Goal: Information Seeking & Learning: Check status

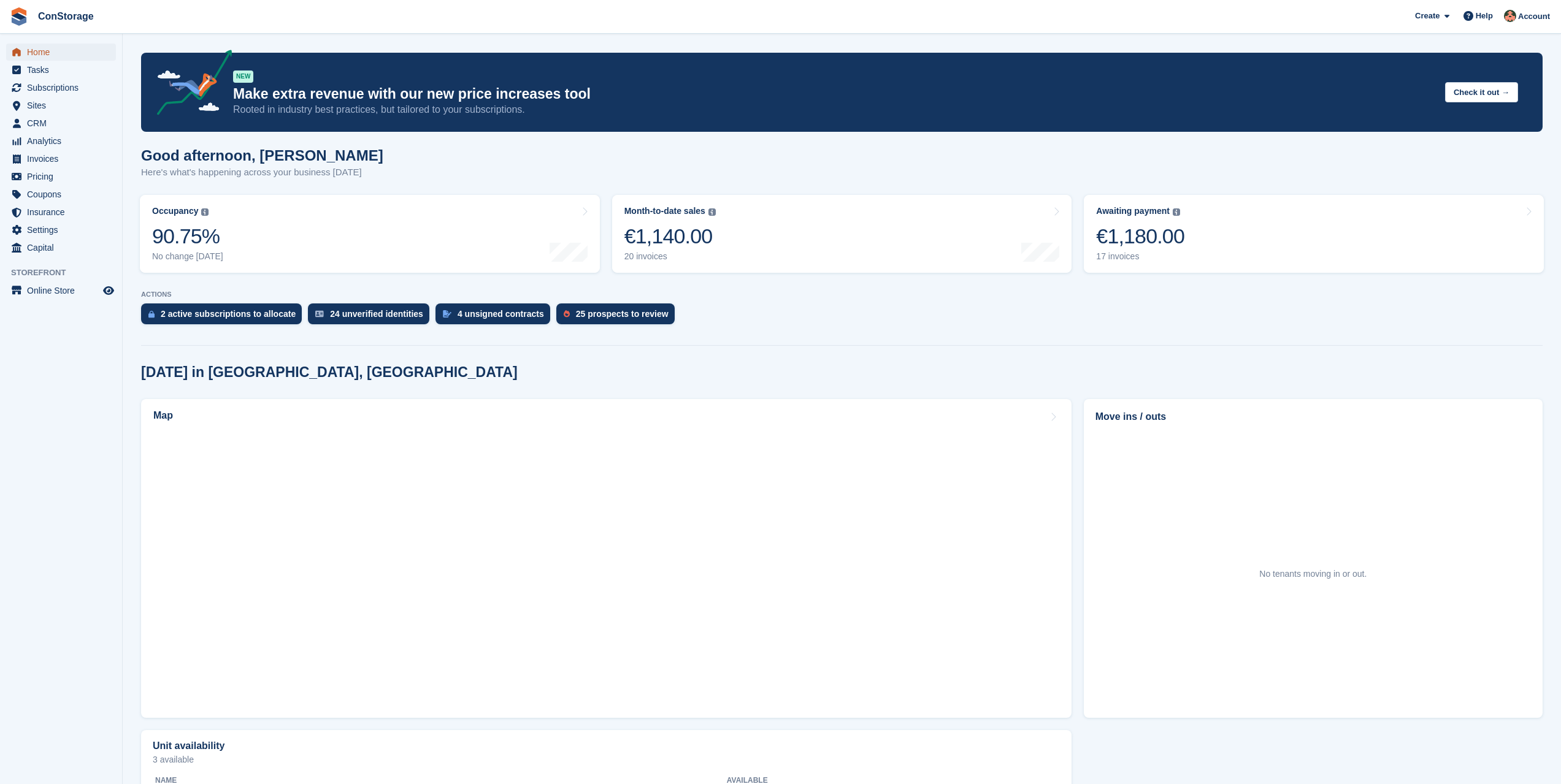
click at [42, 52] on span "Home" at bounding box center [63, 52] width 74 height 17
click at [57, 165] on span "Invoices" at bounding box center [63, 159] width 74 height 17
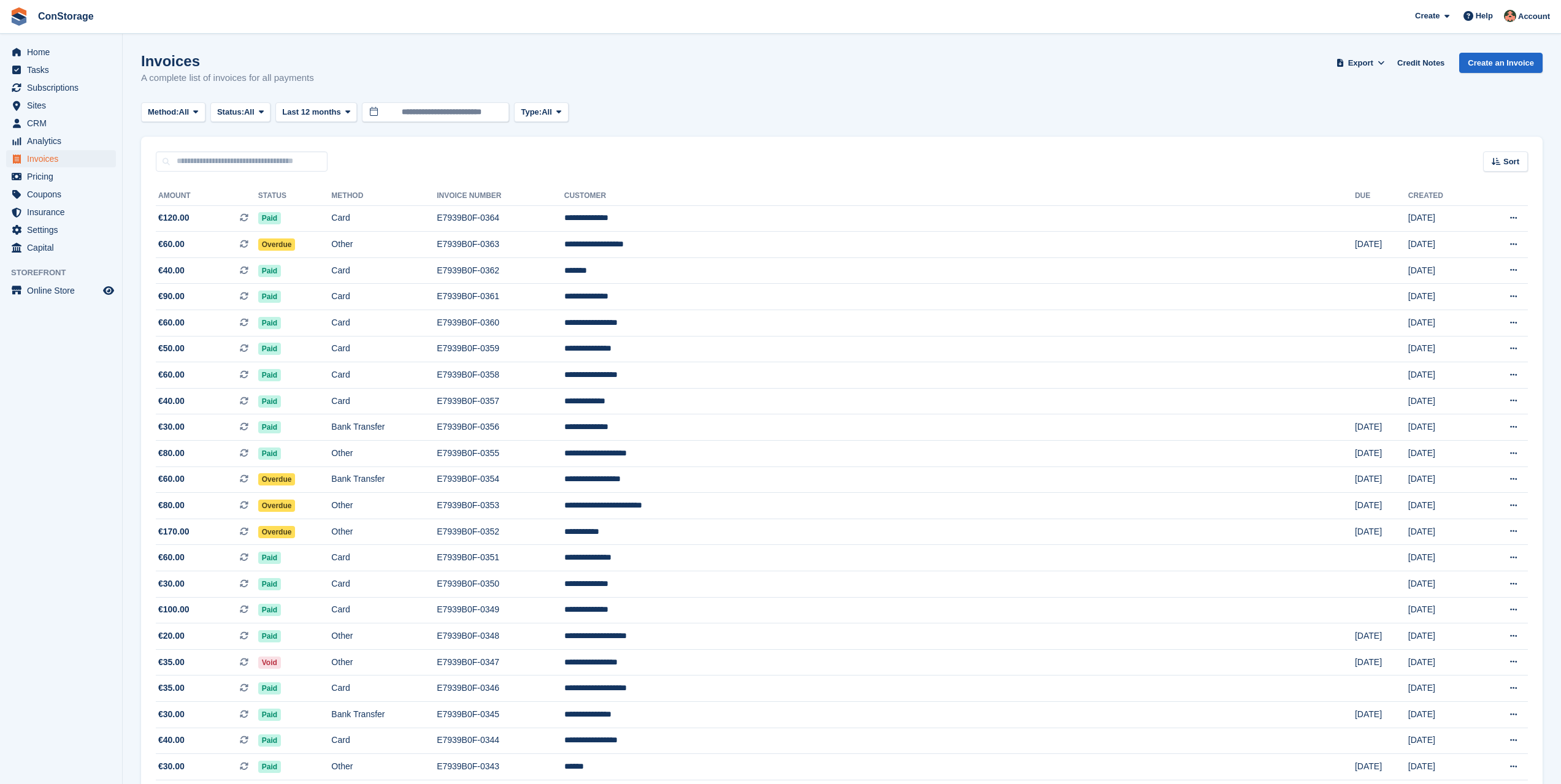
click at [914, 120] on div "Method: All All Bank Transfer Cash Cheque Debit/Credit Card Direct Debit SEPA D…" at bounding box center [842, 112] width 1402 height 20
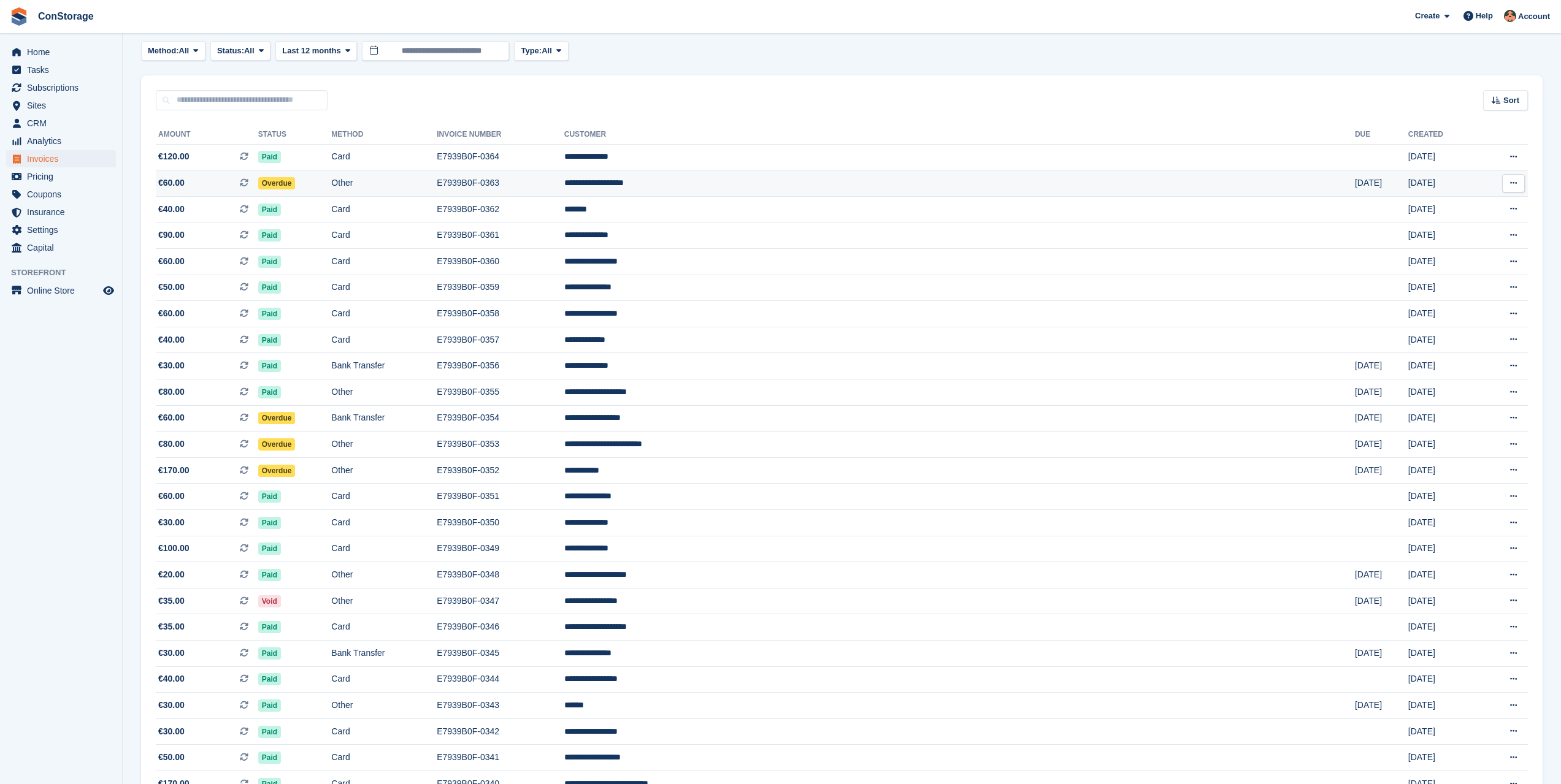
click at [564, 182] on td "E7939B0F-0363" at bounding box center [500, 184] width 127 height 26
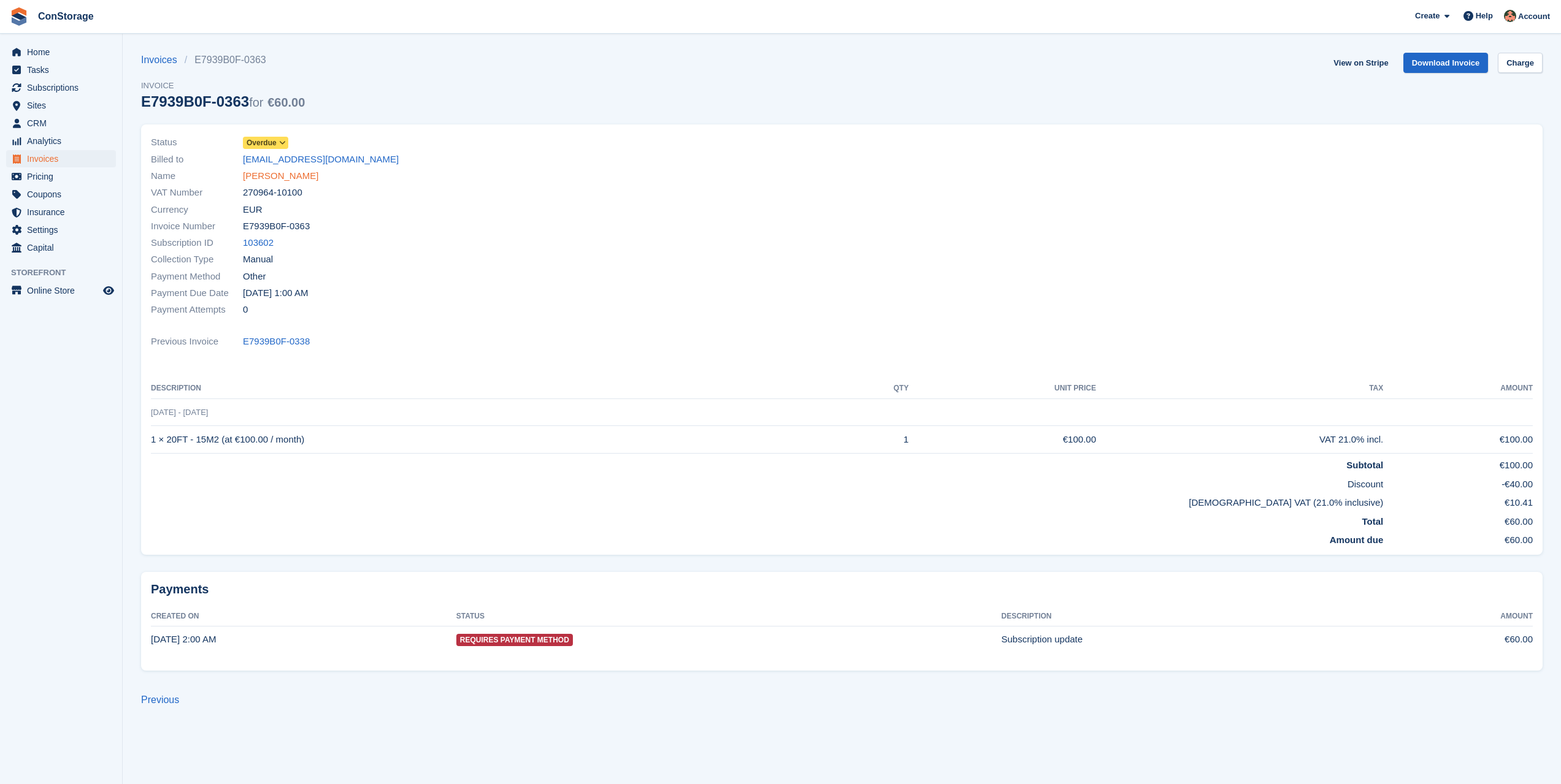
click at [309, 175] on link "[PERSON_NAME]" at bounding box center [280, 176] width 75 height 14
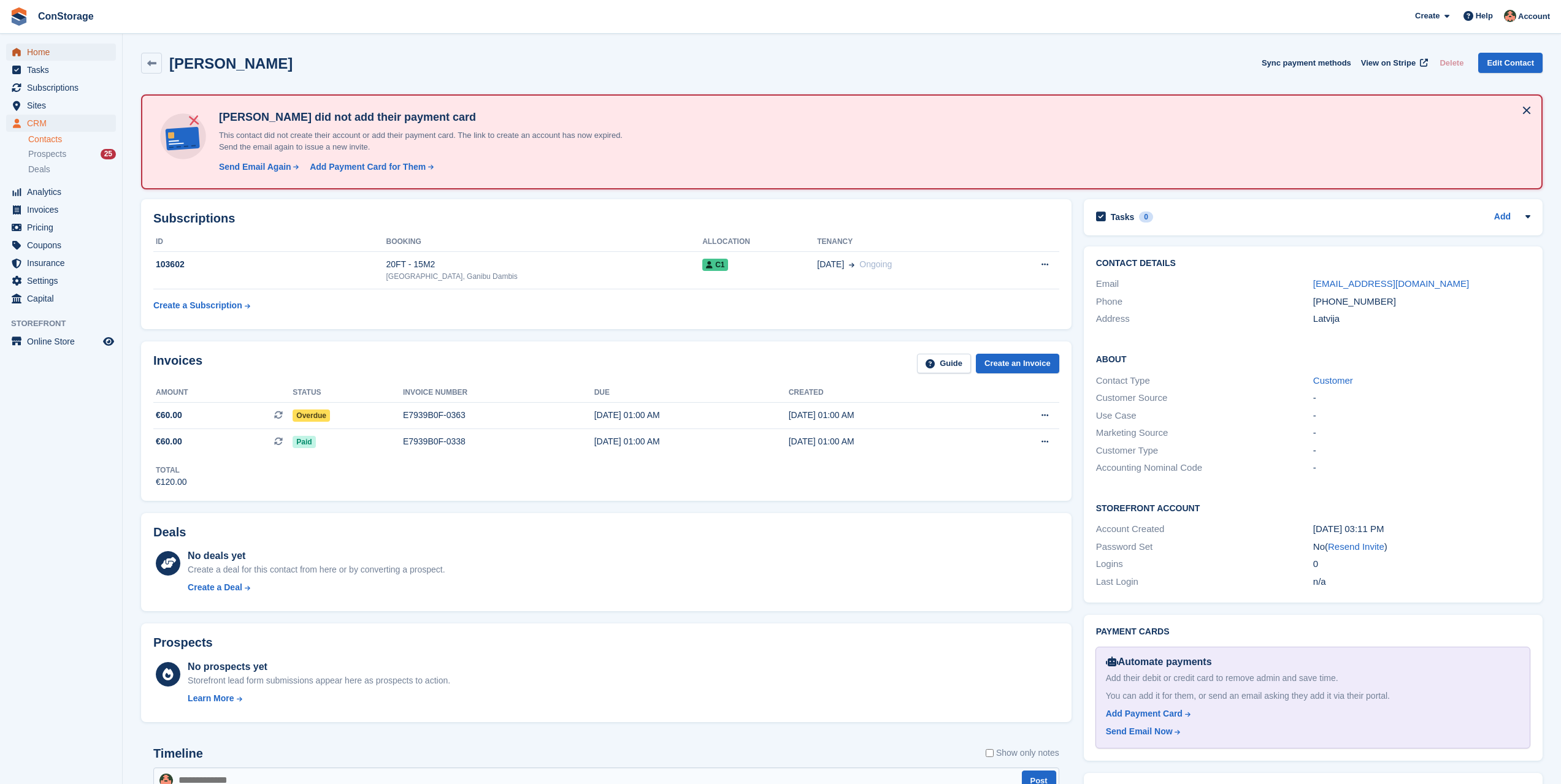
click at [49, 51] on span "Home" at bounding box center [63, 52] width 74 height 17
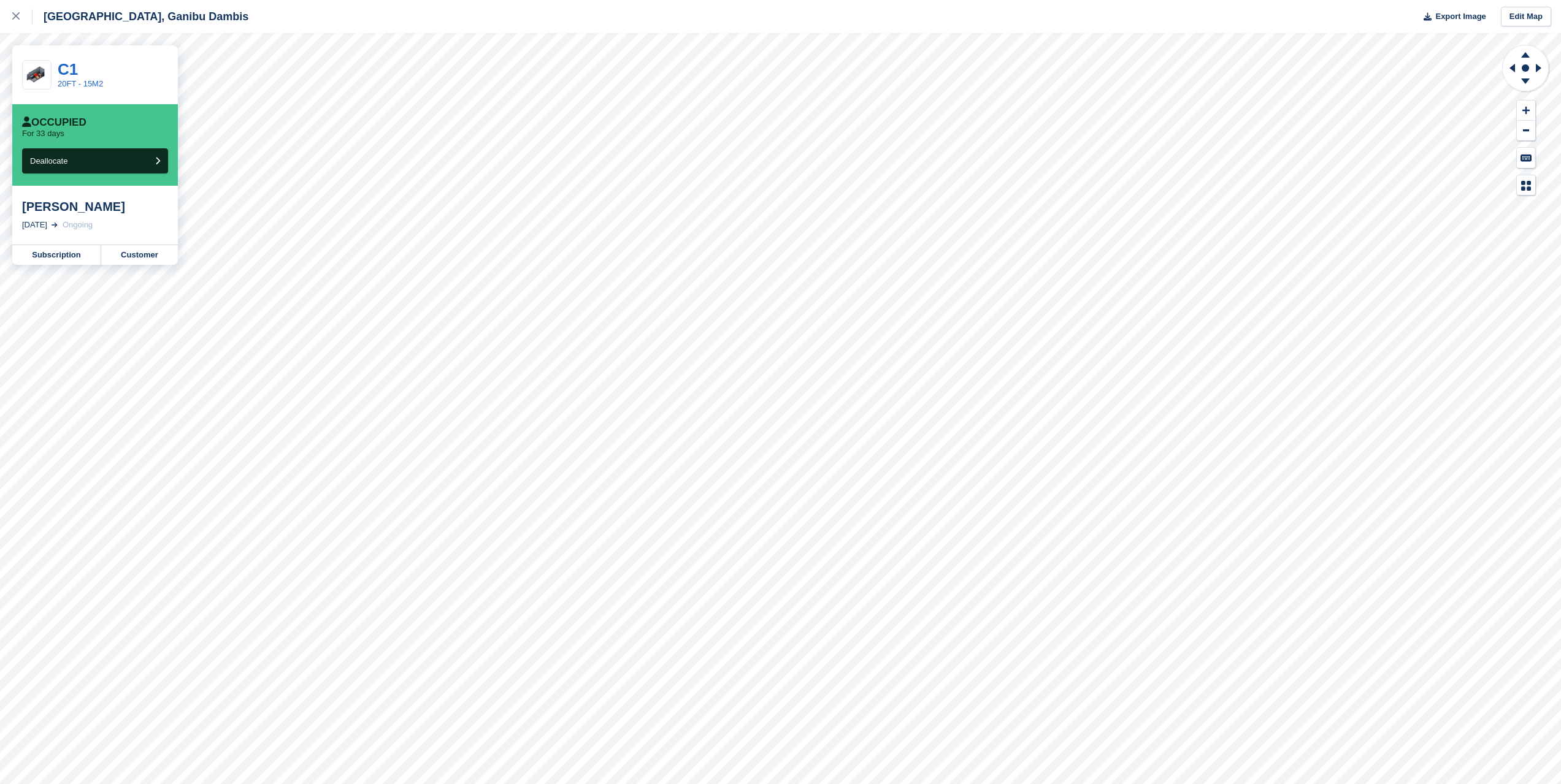
drag, startPoint x: 32, startPoint y: 209, endPoint x: 108, endPoint y: 209, distance: 76.0
click at [142, 211] on div "Sergejs Baranovskis 27 Aug, 2025 Ongoing" at bounding box center [94, 215] width 166 height 59
click at [93, 209] on div "[PERSON_NAME]" at bounding box center [94, 206] width 146 height 15
click at [56, 70] on div "C1 20FT - 15M2" at bounding box center [94, 75] width 166 height 59
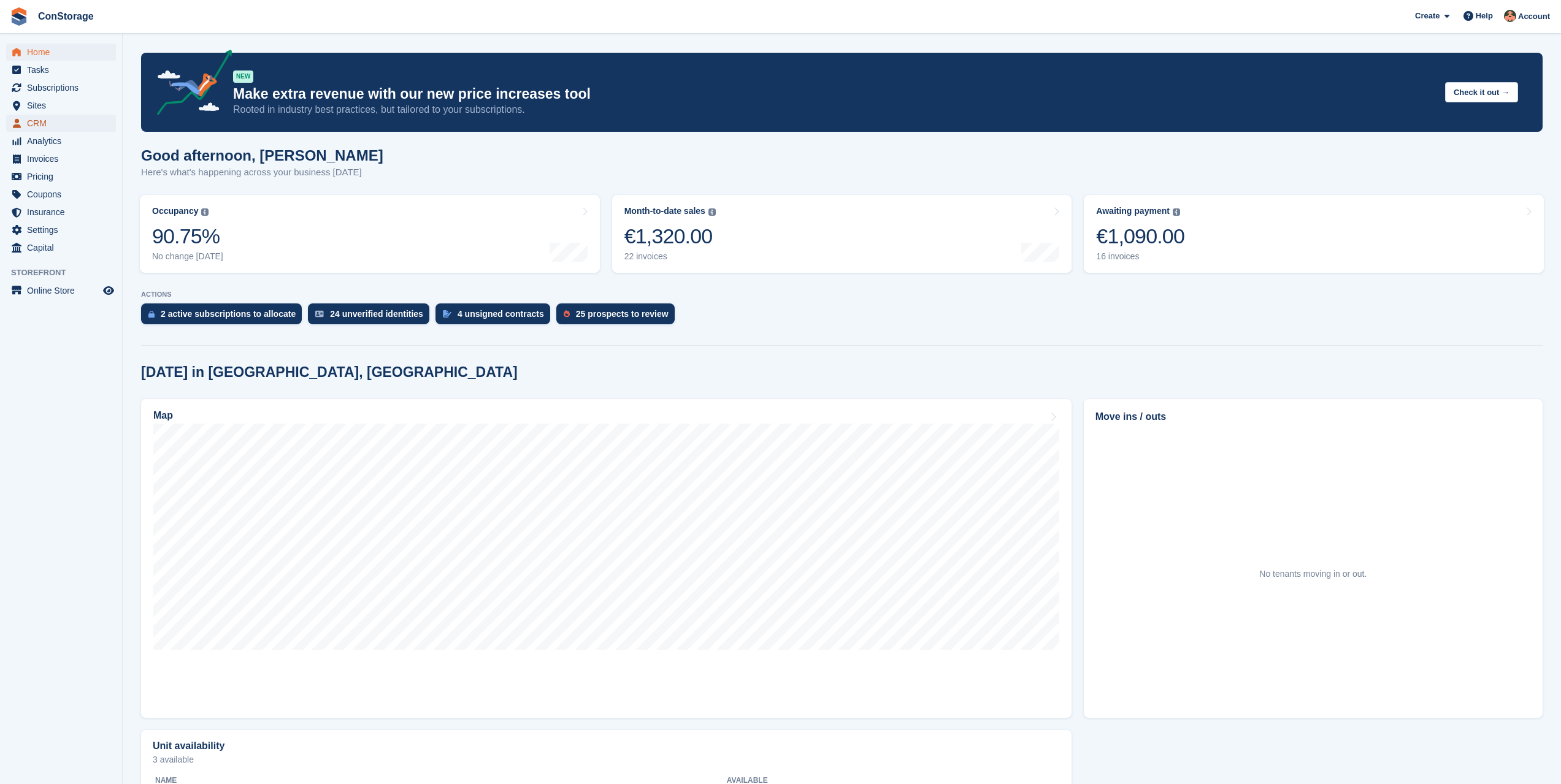
click at [49, 119] on span "CRM" at bounding box center [63, 123] width 74 height 17
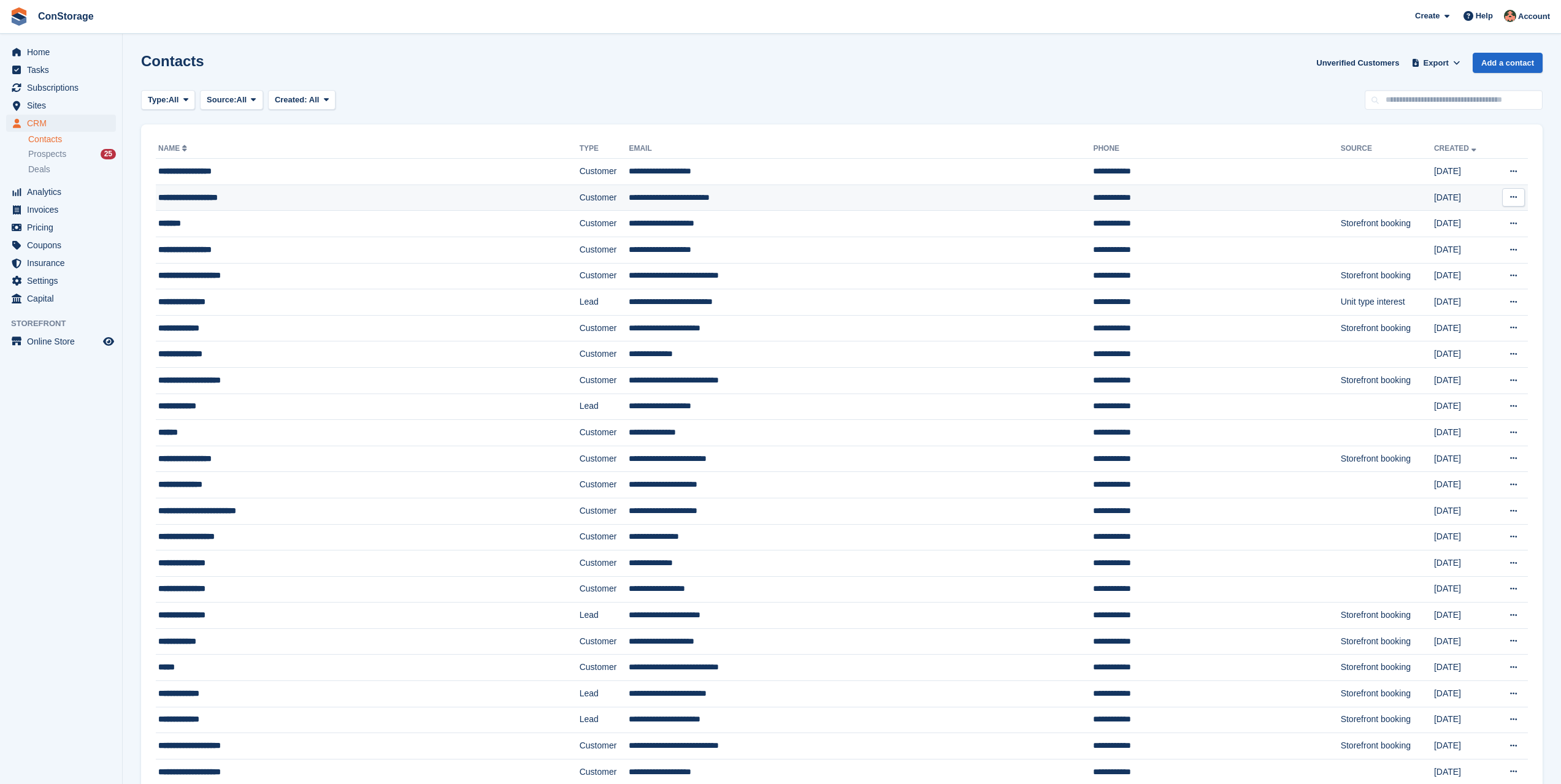
click at [300, 199] on div "**********" at bounding box center [316, 198] width 315 height 13
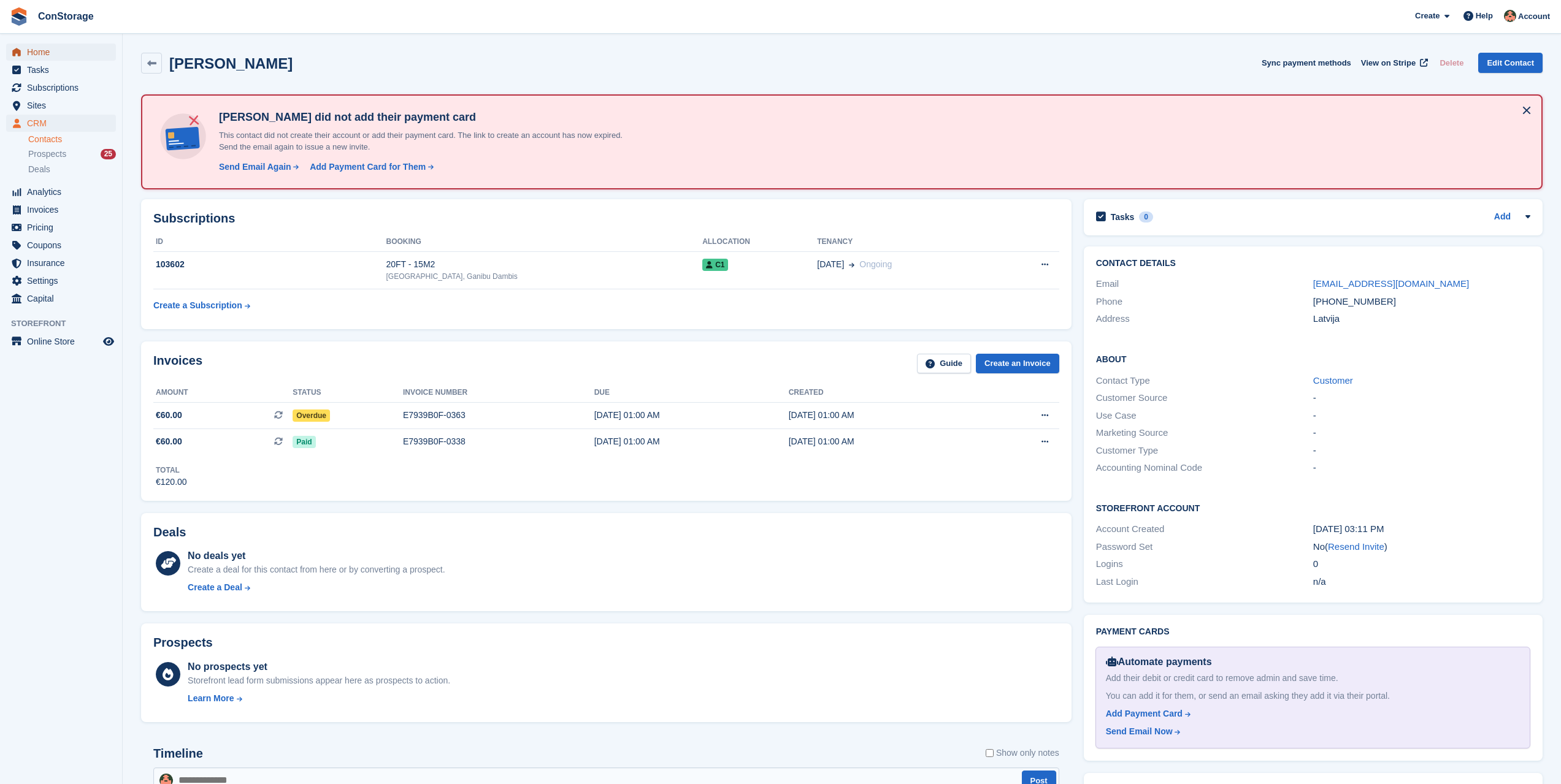
click at [53, 51] on span "Home" at bounding box center [63, 52] width 74 height 17
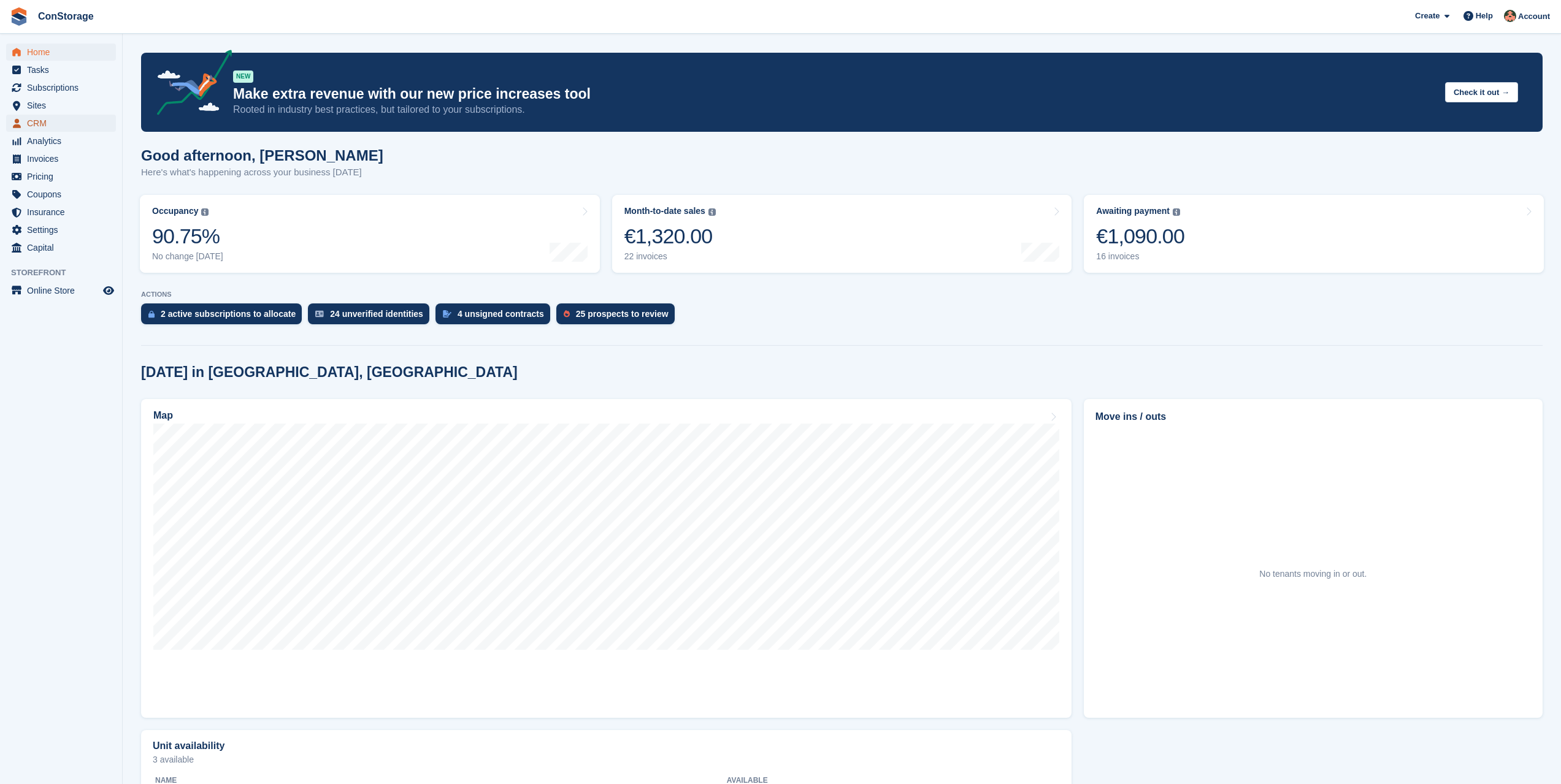
click at [65, 124] on span "CRM" at bounding box center [63, 123] width 74 height 17
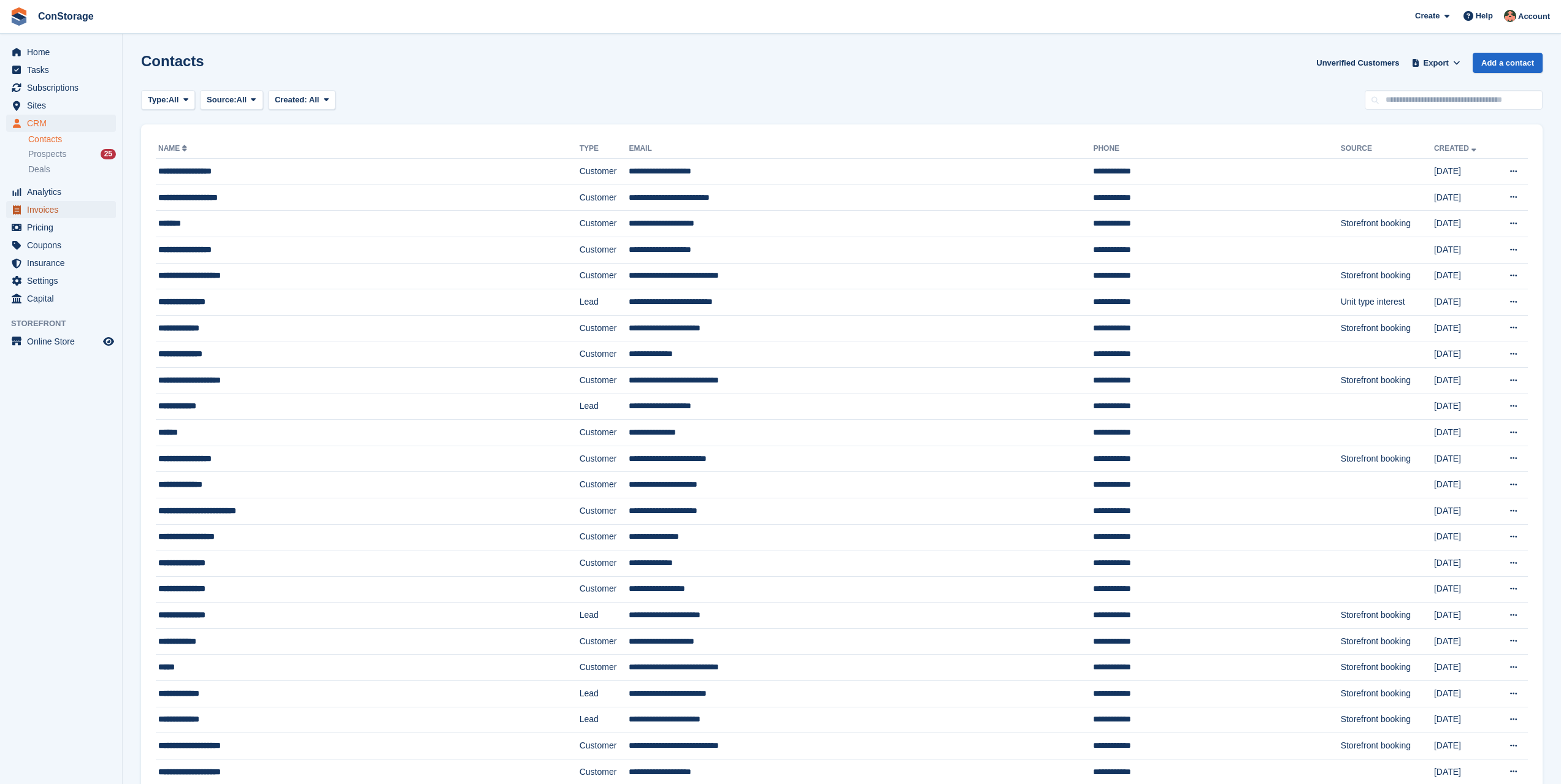
click at [67, 215] on span "Invoices" at bounding box center [63, 210] width 74 height 17
